Goal: Information Seeking & Learning: Learn about a topic

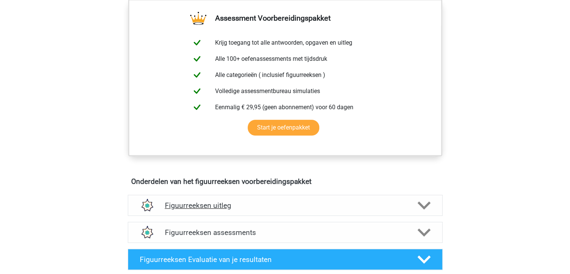
scroll to position [394, 0]
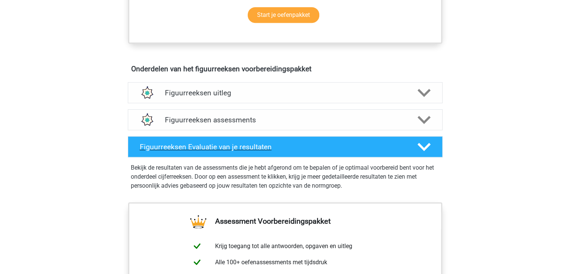
click at [293, 146] on h4 "Figuurreeksen Evaluatie van je resultaten" at bounding box center [273, 146] width 266 height 9
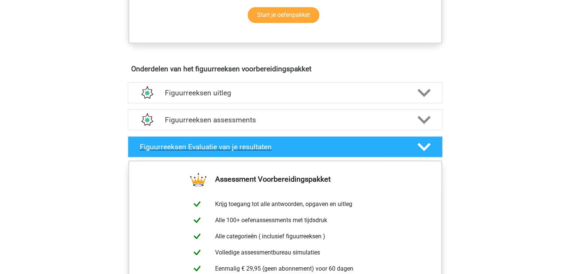
click at [294, 143] on h4 "Figuurreeksen Evaluatie van je resultaten" at bounding box center [273, 146] width 266 height 9
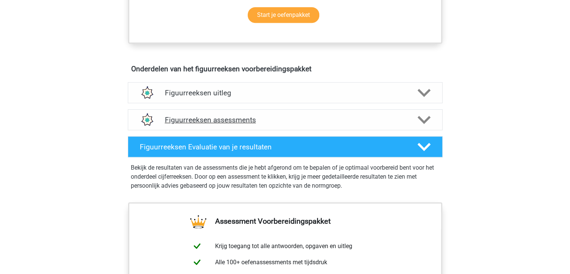
click at [284, 120] on h4 "Figuurreeksen assessments" at bounding box center [285, 119] width 241 height 9
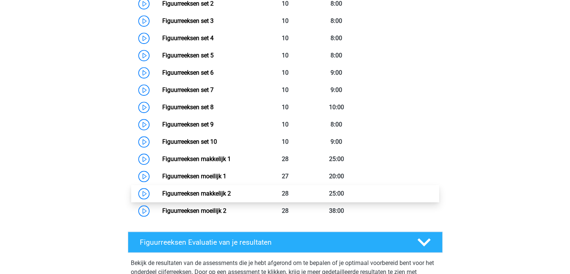
scroll to position [469, 0]
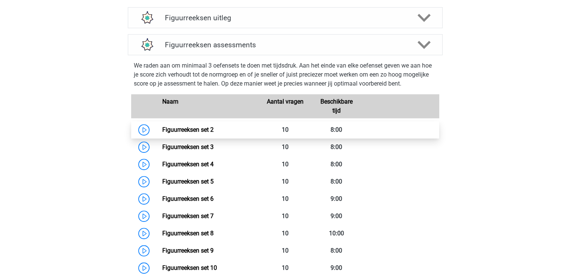
click at [162, 130] on link "Figuurreeksen set 2" at bounding box center [187, 129] width 51 height 7
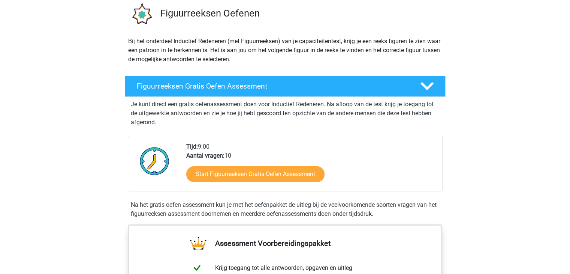
scroll to position [0, 0]
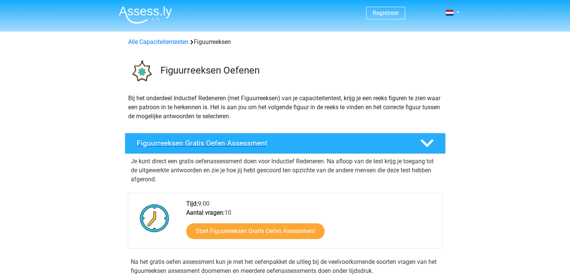
click at [258, 141] on h4 "Figuurreeksen Gratis Oefen Assessment" at bounding box center [272, 143] width 271 height 9
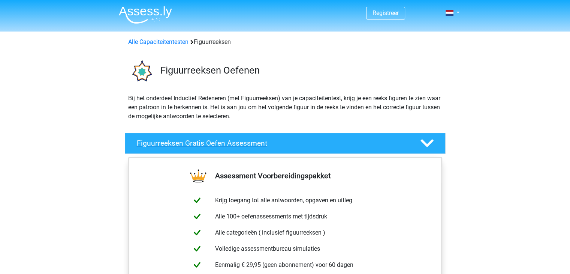
click at [259, 141] on h4 "Figuurreeksen Gratis Oefen Assessment" at bounding box center [272, 143] width 271 height 9
